Goal: Transaction & Acquisition: Purchase product/service

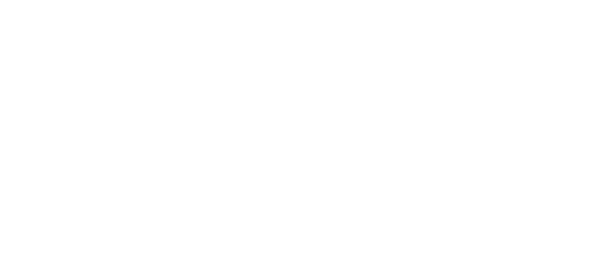
click at [184, 0] on html at bounding box center [296, 0] width 592 height 0
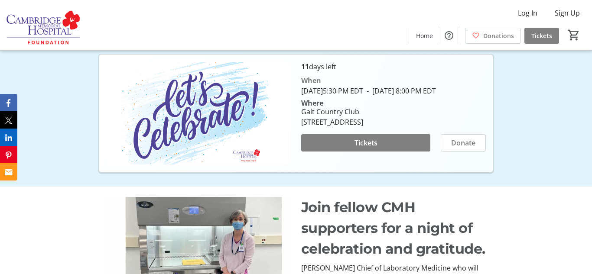
scroll to position [168, 0]
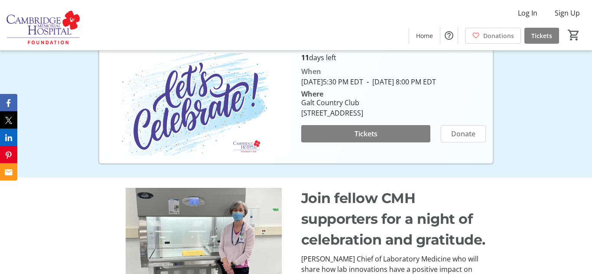
click at [340, 144] on span at bounding box center [365, 133] width 129 height 21
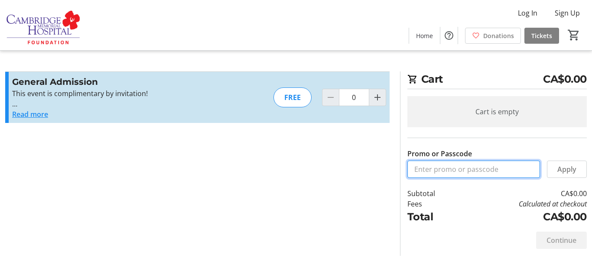
click at [430, 170] on input "Promo or Passcode" at bounding box center [473, 169] width 133 height 17
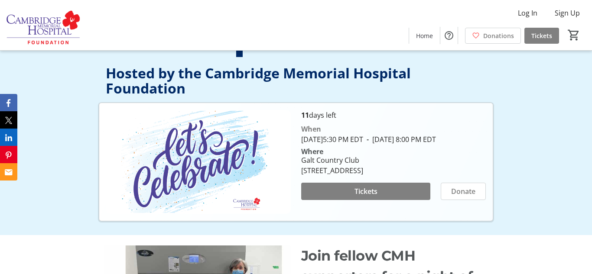
scroll to position [108, 0]
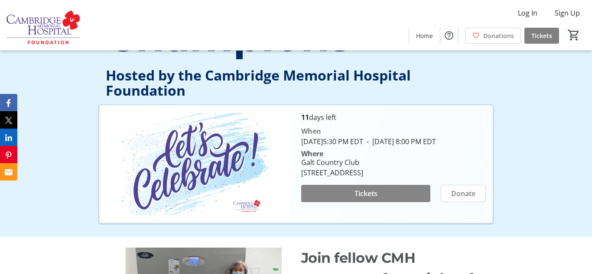
click at [363, 196] on span at bounding box center [365, 193] width 129 height 21
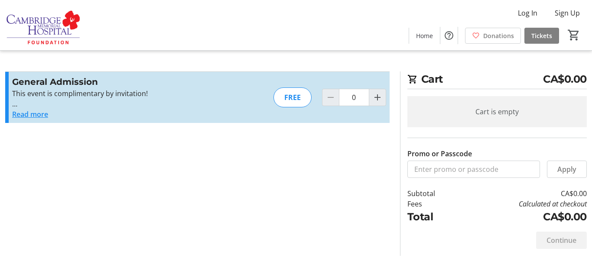
click at [417, 151] on label "Promo or Passcode" at bounding box center [439, 154] width 65 height 10
click at [417, 161] on input "Promo or Passcode" at bounding box center [473, 169] width 133 height 17
click at [559, 171] on span "Apply" at bounding box center [566, 169] width 19 height 10
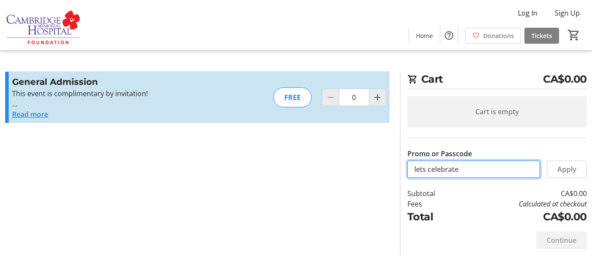
click at [428, 169] on input "lets celebrate" at bounding box center [473, 169] width 133 height 17
type input "letscelebrate"
click at [505, 192] on td "CA$0.00" at bounding box center [522, 193] width 127 height 10
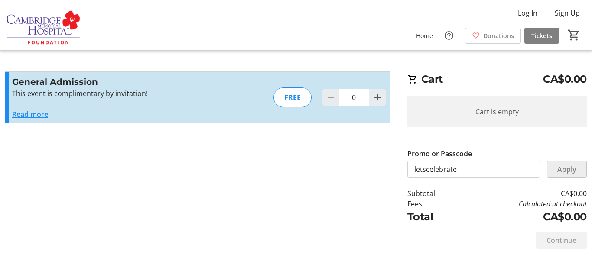
click at [357, 153] on div "Promo or Passcode Apply General Admission This event is complimentary by invita…" at bounding box center [296, 163] width 592 height 185
click at [566, 167] on span "Apply" at bounding box center [566, 169] width 19 height 10
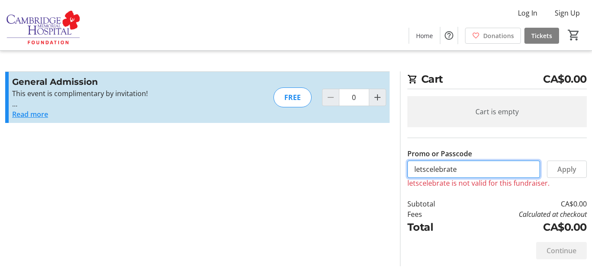
click at [481, 165] on input "letscelebrate" at bounding box center [473, 169] width 133 height 17
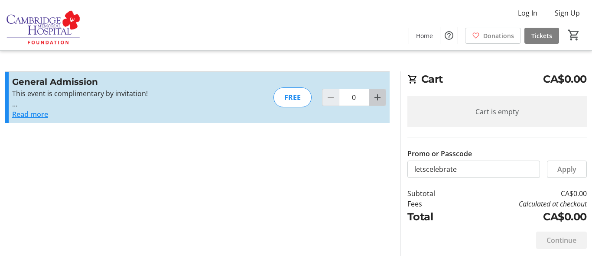
click at [380, 96] on mat-icon "Increment by one" at bounding box center [377, 97] width 10 height 10
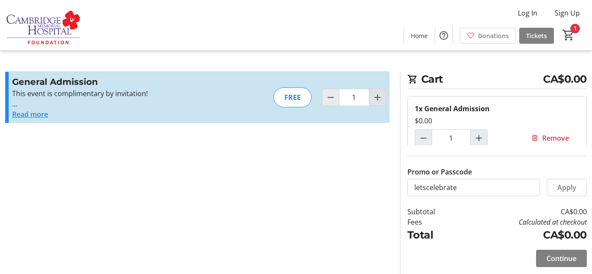
click at [374, 99] on mat-icon "Increment by one" at bounding box center [377, 97] width 10 height 10
type input "2"
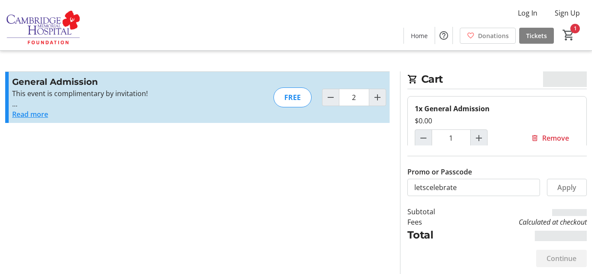
type input "2"
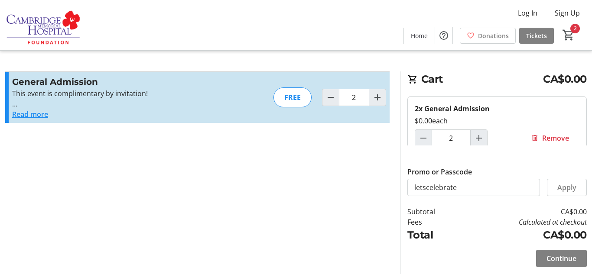
click at [30, 112] on button "Read more" at bounding box center [30, 114] width 36 height 10
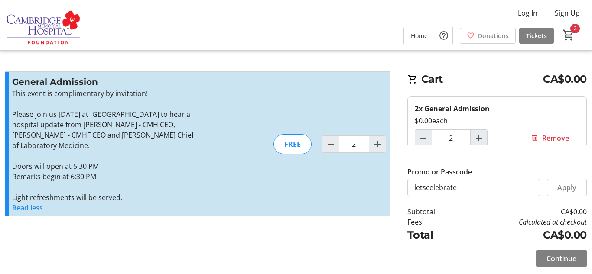
click at [33, 208] on button "Read less" at bounding box center [27, 208] width 31 height 10
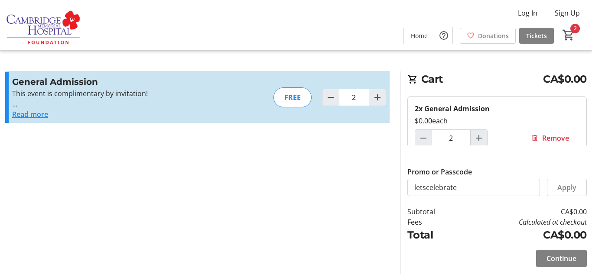
click at [13, 104] on br at bounding box center [14, 104] width 5 height 10
click at [289, 97] on div "FREE" at bounding box center [292, 98] width 38 height 20
click at [461, 187] on input "letscelebrate" at bounding box center [473, 187] width 133 height 17
type input "l"
type input "free"
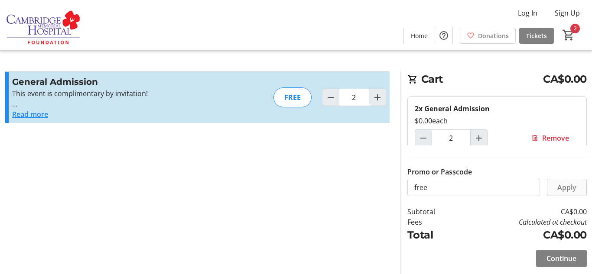
click at [572, 185] on span "Apply" at bounding box center [566, 187] width 19 height 10
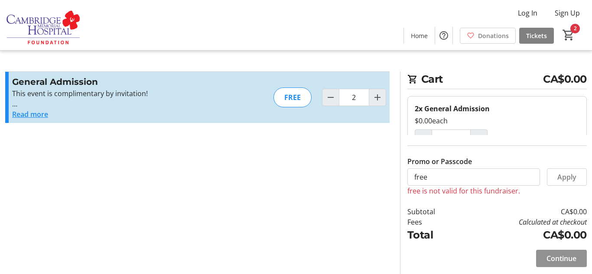
click at [560, 255] on span "Continue" at bounding box center [561, 258] width 30 height 10
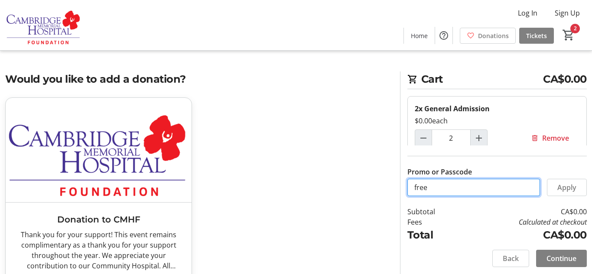
click at [432, 188] on input "free" at bounding box center [473, 187] width 133 height 17
type input "f"
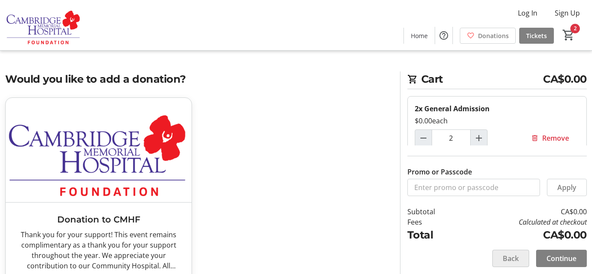
click at [523, 263] on span at bounding box center [511, 258] width 36 height 21
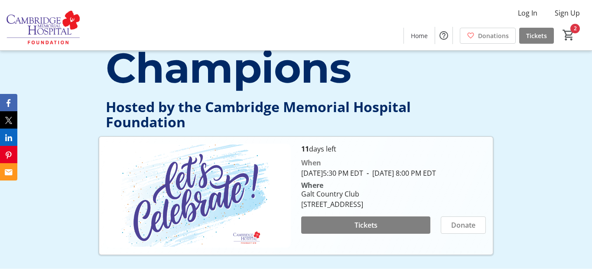
scroll to position [96, 0]
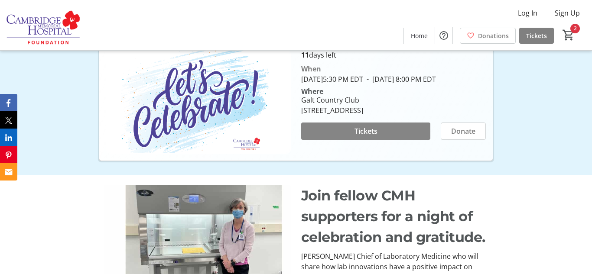
click at [340, 212] on p "Join fellow CMH supporters for a night of celebration and gratitude." at bounding box center [394, 216] width 187 height 62
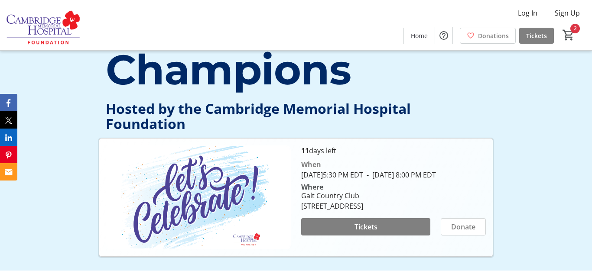
scroll to position [77, 0]
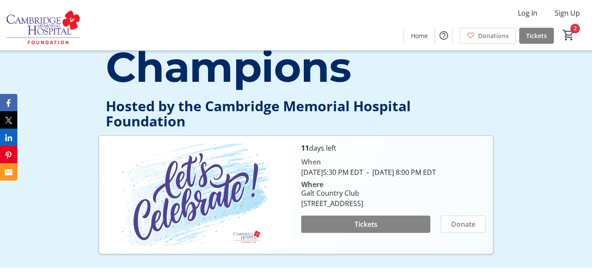
click at [375, 228] on span at bounding box center [365, 224] width 129 height 21
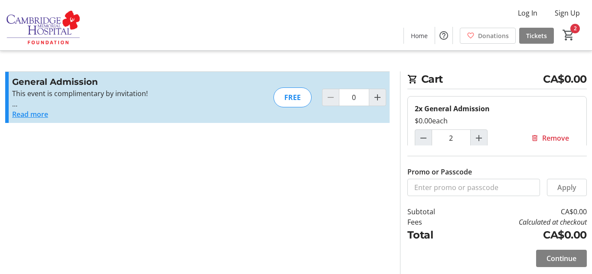
type input "2"
click at [421, 188] on input "Promo or Passcode" at bounding box center [473, 187] width 133 height 17
click at [559, 193] on span at bounding box center [566, 187] width 39 height 21
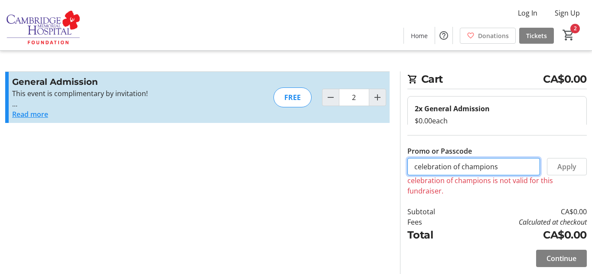
click at [507, 167] on input "celebration of champions" at bounding box center [473, 166] width 133 height 17
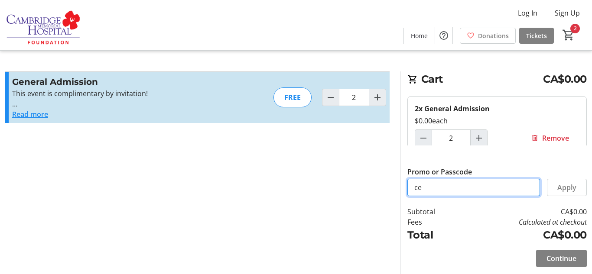
type input "c"
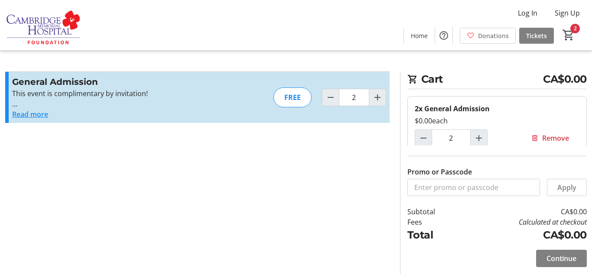
click at [552, 246] on div "Continue" at bounding box center [496, 258] width 179 height 31
click at [553, 253] on span "Continue" at bounding box center [561, 258] width 30 height 10
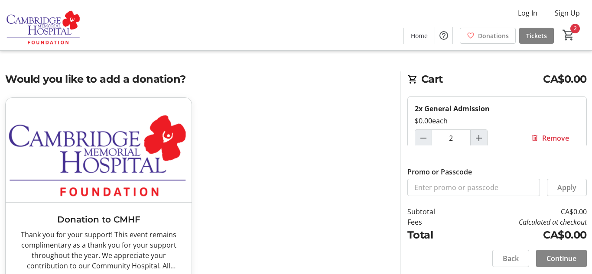
click at [553, 253] on span "Continue" at bounding box center [561, 258] width 30 height 10
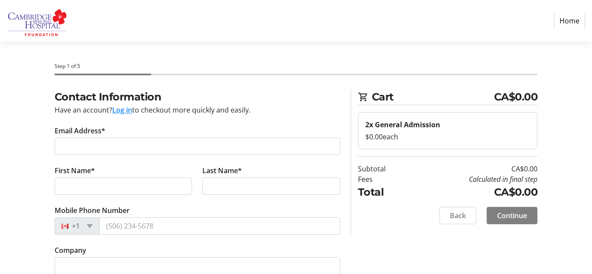
click at [553, 253] on div "Contact Information Have an account? Log in to checkout more quickly and easily…" at bounding box center [296, 197] width 592 height 217
click at [130, 110] on button "Log in" at bounding box center [122, 110] width 20 height 10
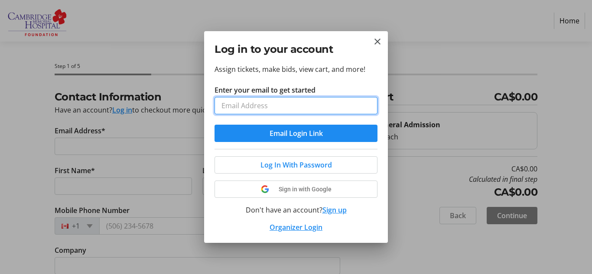
click at [224, 101] on input "Enter your email to get started" at bounding box center [295, 105] width 163 height 17
type input "[EMAIL_ADDRESS][PERSON_NAME][DOMAIN_NAME]"
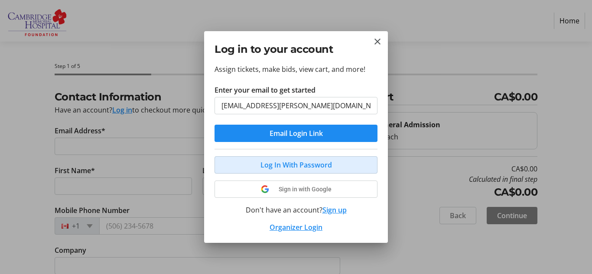
click at [289, 163] on span "Log In With Password" at bounding box center [295, 165] width 71 height 10
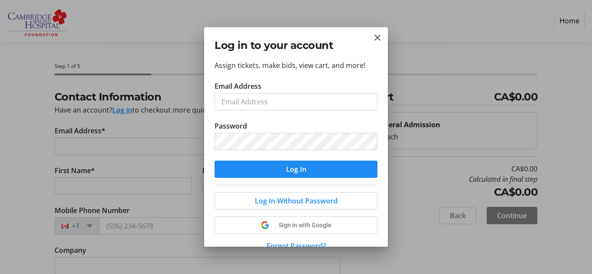
click at [117, 146] on div at bounding box center [296, 137] width 592 height 274
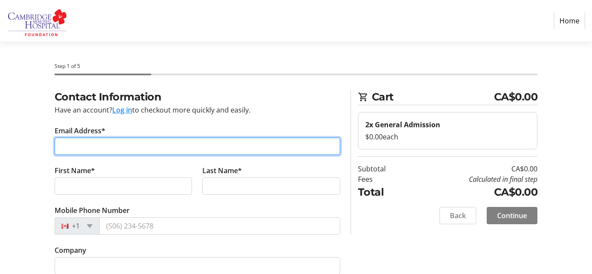
click at [117, 146] on input "Email Address*" at bounding box center [198, 146] width 286 height 17
type input "[EMAIL_ADDRESS][PERSON_NAME][DOMAIN_NAME]"
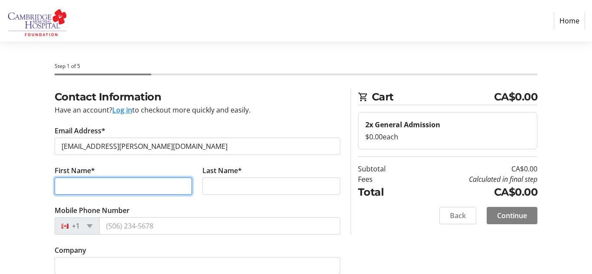
type input "[PERSON_NAME]"
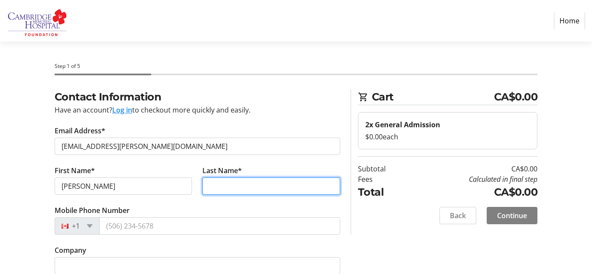
type input "[PERSON_NAME]"
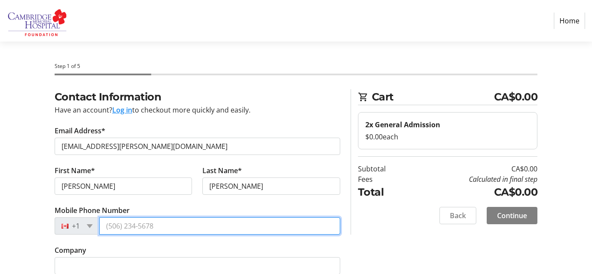
type input "[PHONE_NUMBER]"
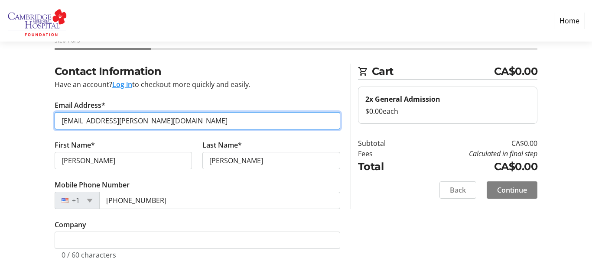
scroll to position [32, 0]
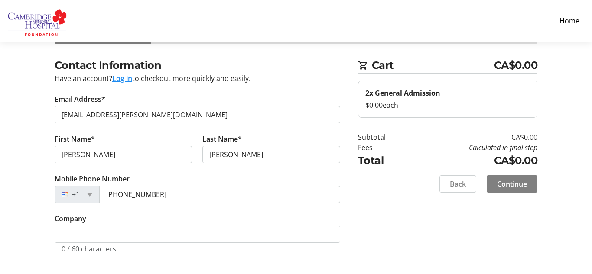
click at [124, 179] on label "Mobile Phone Number" at bounding box center [92, 179] width 75 height 10
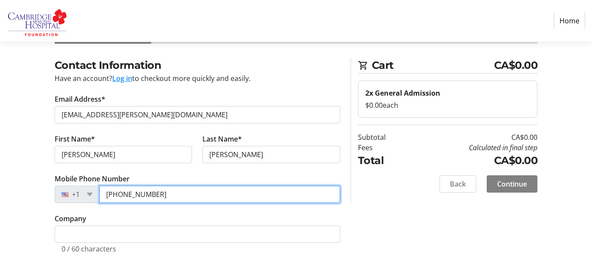
click at [124, 186] on input "[PHONE_NUMBER]" at bounding box center [219, 194] width 241 height 17
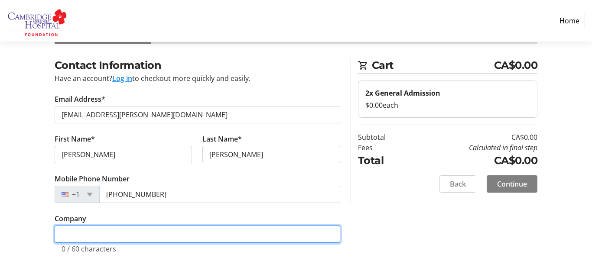
click at [136, 233] on input "Company" at bounding box center [198, 234] width 286 height 17
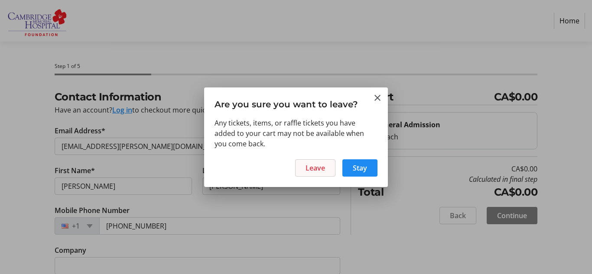
click at [323, 169] on span "Leave" at bounding box center [314, 168] width 19 height 10
